Goal: Transaction & Acquisition: Purchase product/service

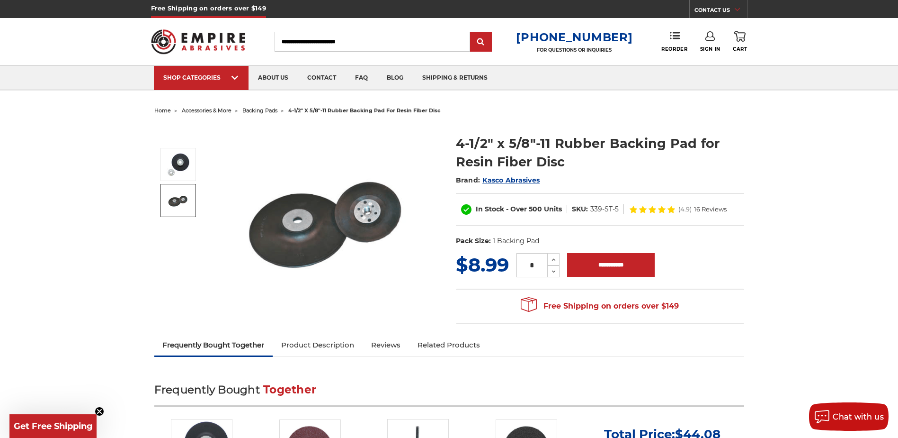
click at [181, 198] on img at bounding box center [179, 200] width 24 height 24
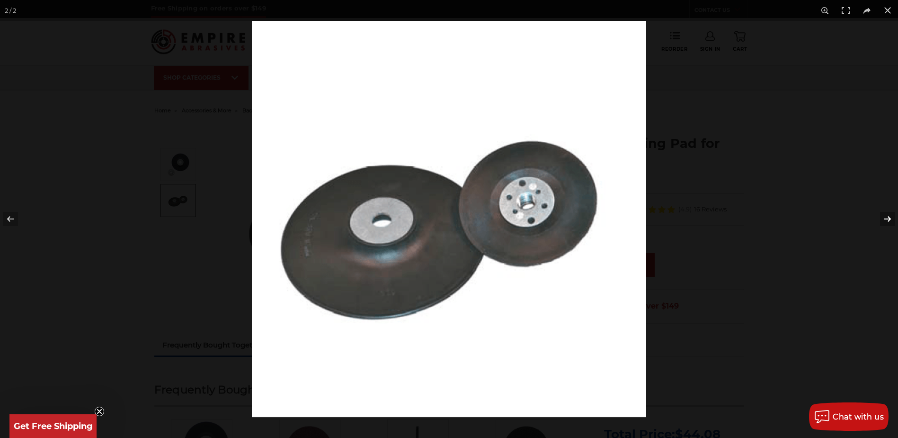
click at [887, 215] on button at bounding box center [881, 218] width 33 height 47
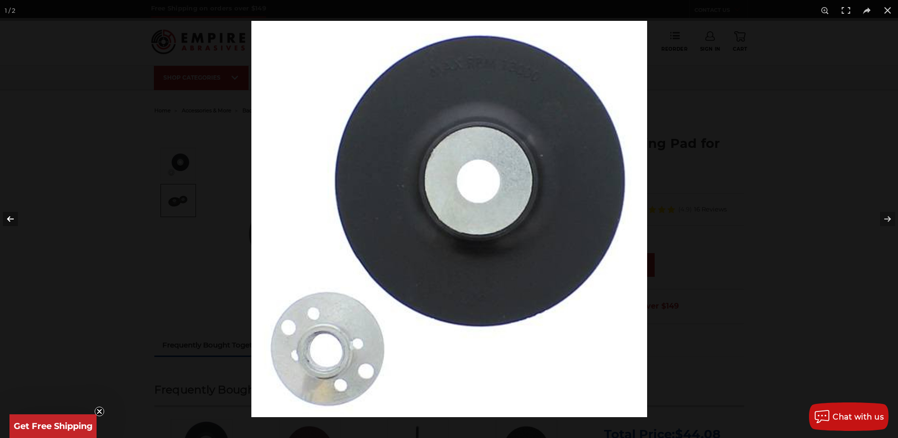
click at [9, 216] on button at bounding box center [16, 218] width 33 height 47
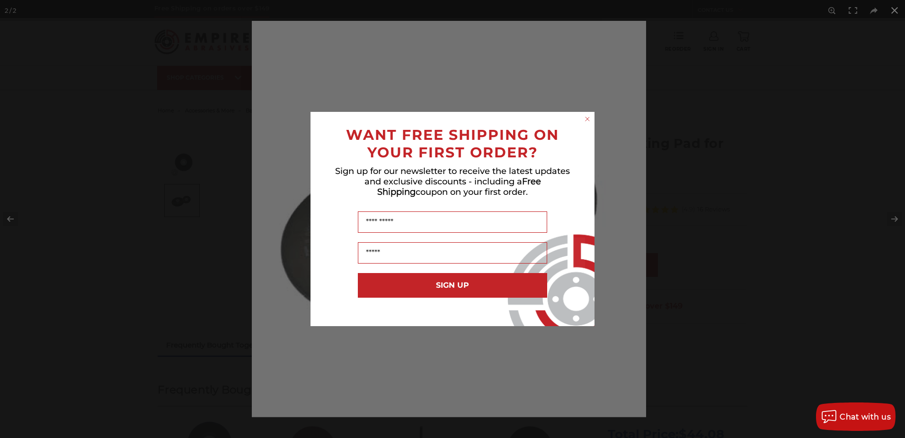
click at [898, 10] on div "Close dialog WANT FREE SHIPPING ON YOUR FIRST ORDER? Sign up for our newsletter…" at bounding box center [452, 219] width 905 height 438
click at [898, 9] on div "Close dialog WANT FREE SHIPPING ON YOUR FIRST ORDER? Sign up for our newsletter…" at bounding box center [452, 219] width 905 height 438
click at [589, 116] on circle "Close dialog" at bounding box center [587, 119] width 9 height 9
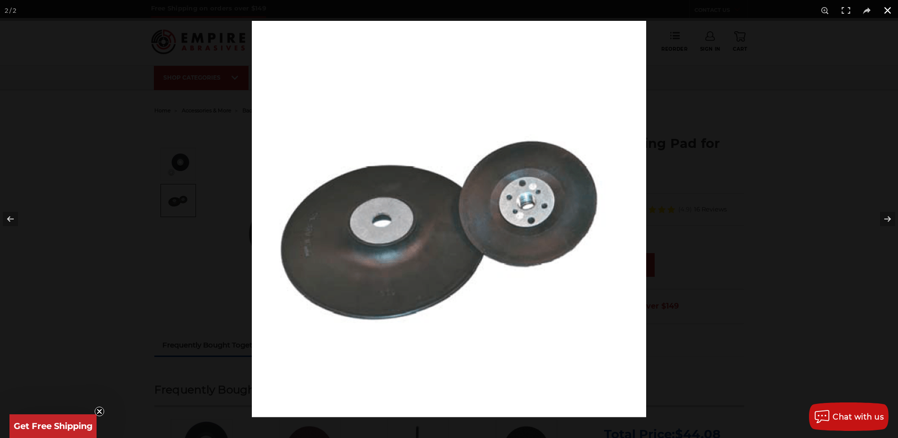
click at [891, 13] on button at bounding box center [887, 10] width 21 height 21
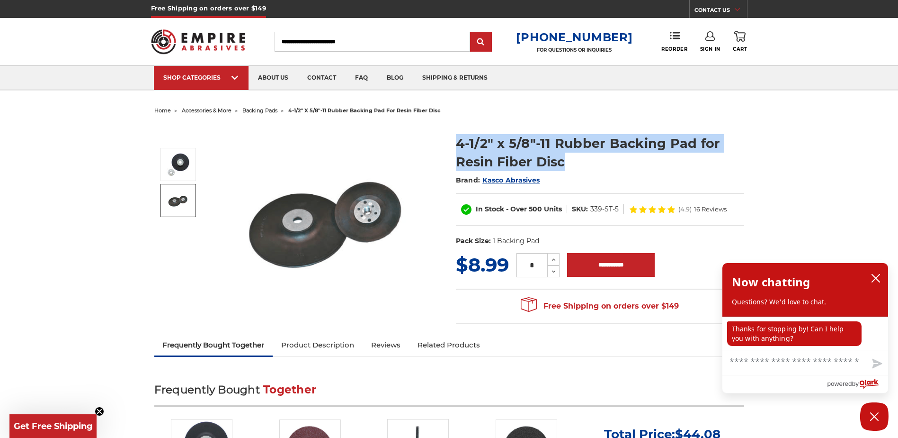
drag, startPoint x: 565, startPoint y: 162, endPoint x: 460, endPoint y: 142, distance: 107.5
click at [460, 142] on h1 "4-1/2" x 5/8"-11 Rubber Backing Pad for Resin Fiber Disc" at bounding box center [600, 152] width 288 height 37
drag, startPoint x: 460, startPoint y: 142, endPoint x: 504, endPoint y: 145, distance: 44.6
copy h1 "4-1/2" x 5/8"-11 Rubber Backing Pad for Resin Fiber Disc"
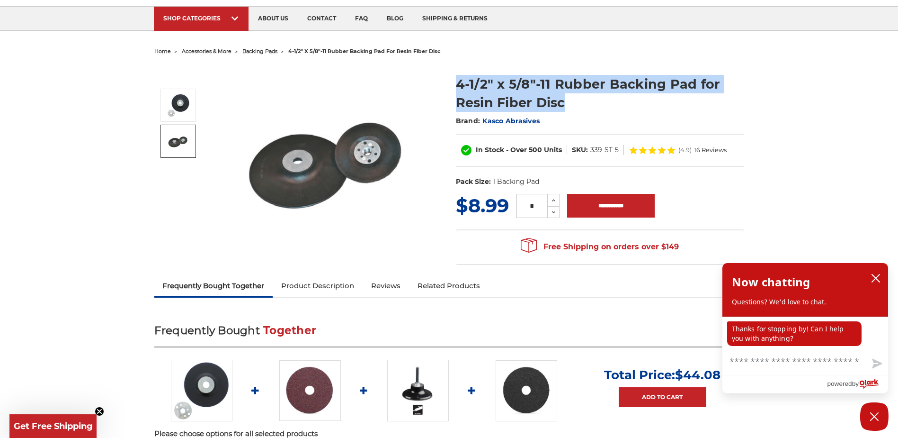
scroll to position [142, 0]
